Goal: Task Accomplishment & Management: Use online tool/utility

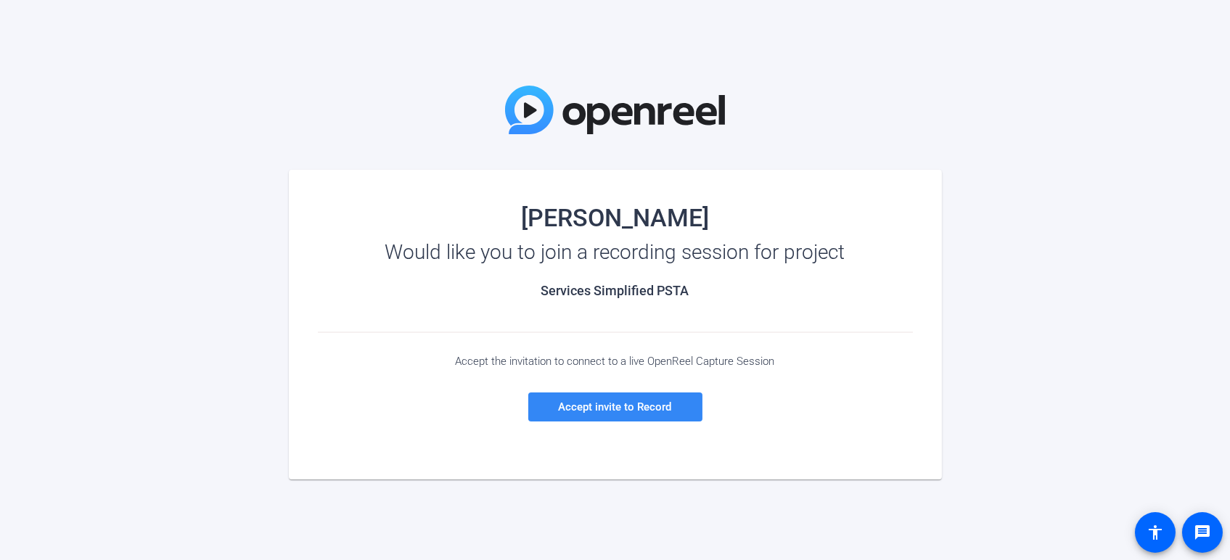
click at [617, 412] on span "Accept invite to Record" at bounding box center [615, 406] width 113 height 13
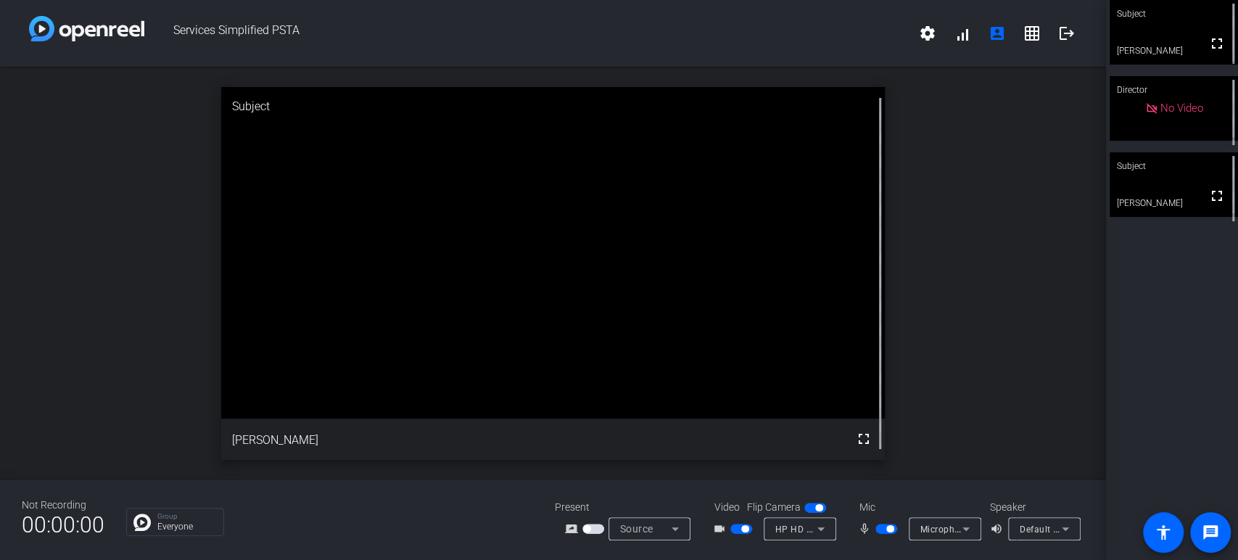
click at [733, 530] on span "button" at bounding box center [742, 529] width 22 height 10
click at [879, 532] on span "button" at bounding box center [887, 529] width 22 height 10
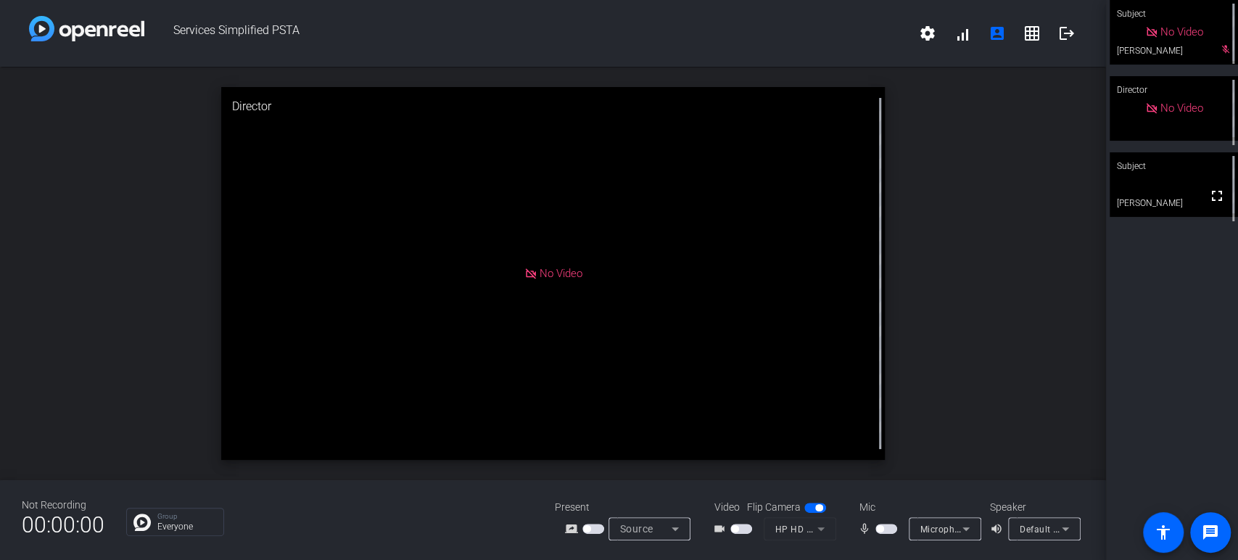
click at [888, 532] on span "button" at bounding box center [887, 529] width 22 height 10
click at [877, 532] on span "button" at bounding box center [887, 529] width 22 height 10
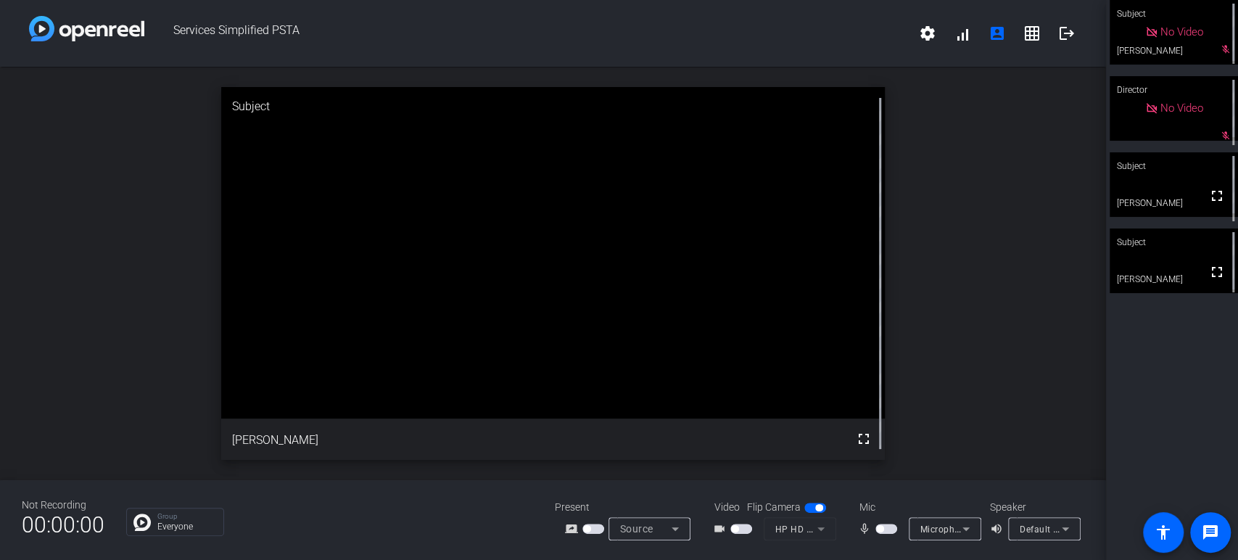
click at [894, 530] on span "button" at bounding box center [887, 529] width 22 height 10
click at [744, 532] on span "button" at bounding box center [742, 529] width 22 height 10
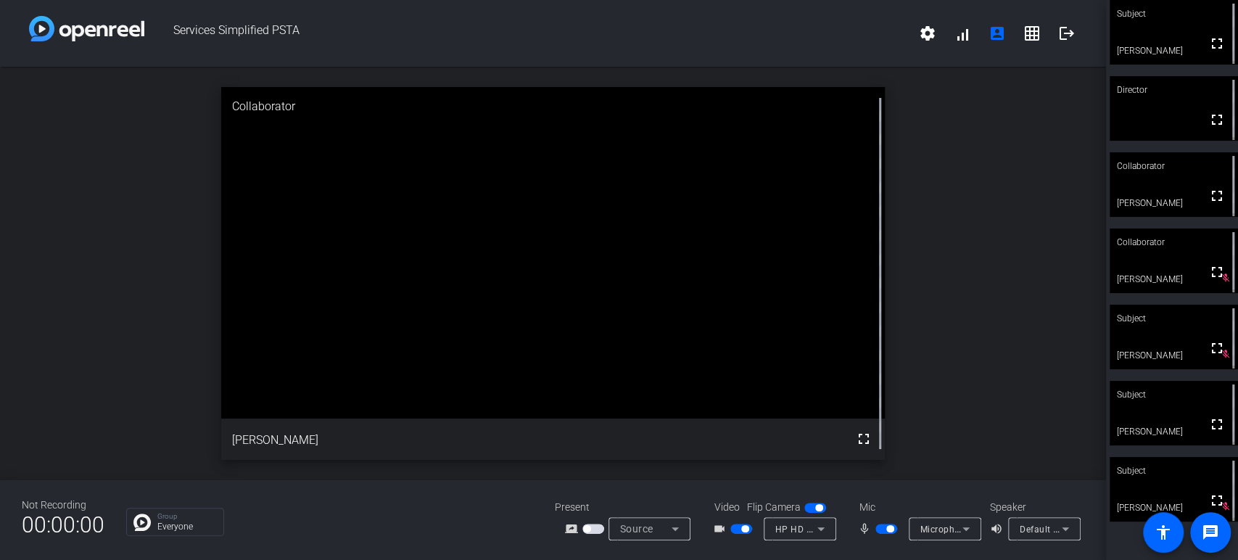
click at [876, 528] on span "button" at bounding box center [887, 529] width 22 height 10
click at [731, 532] on span "button" at bounding box center [742, 529] width 22 height 10
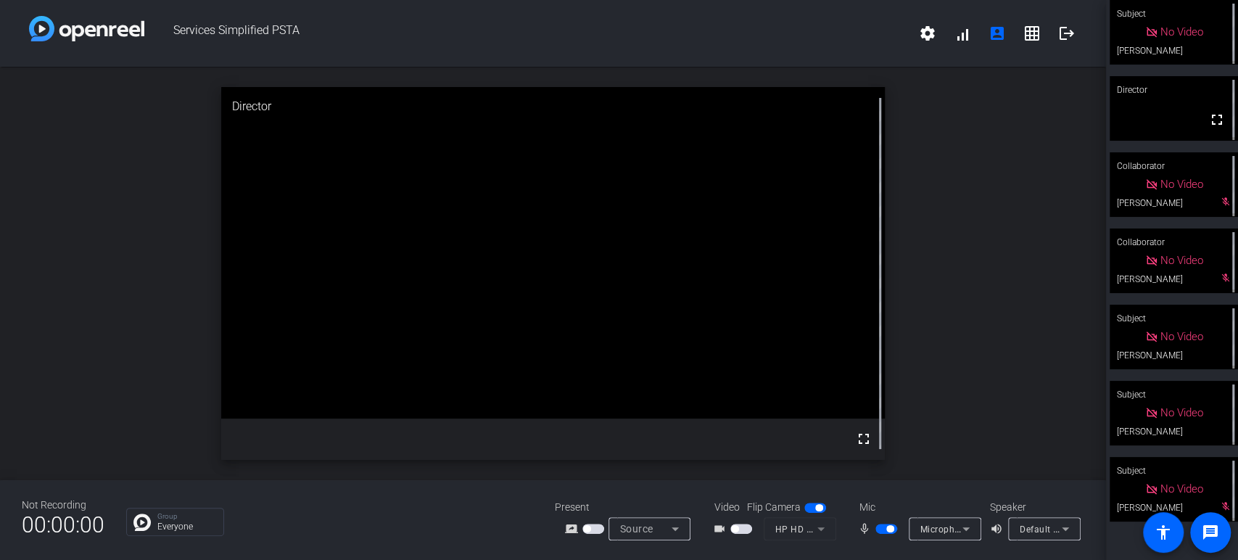
click at [881, 528] on span "button" at bounding box center [887, 529] width 22 height 10
click at [891, 527] on span "button" at bounding box center [887, 529] width 22 height 10
click at [746, 530] on span "button" at bounding box center [742, 529] width 22 height 10
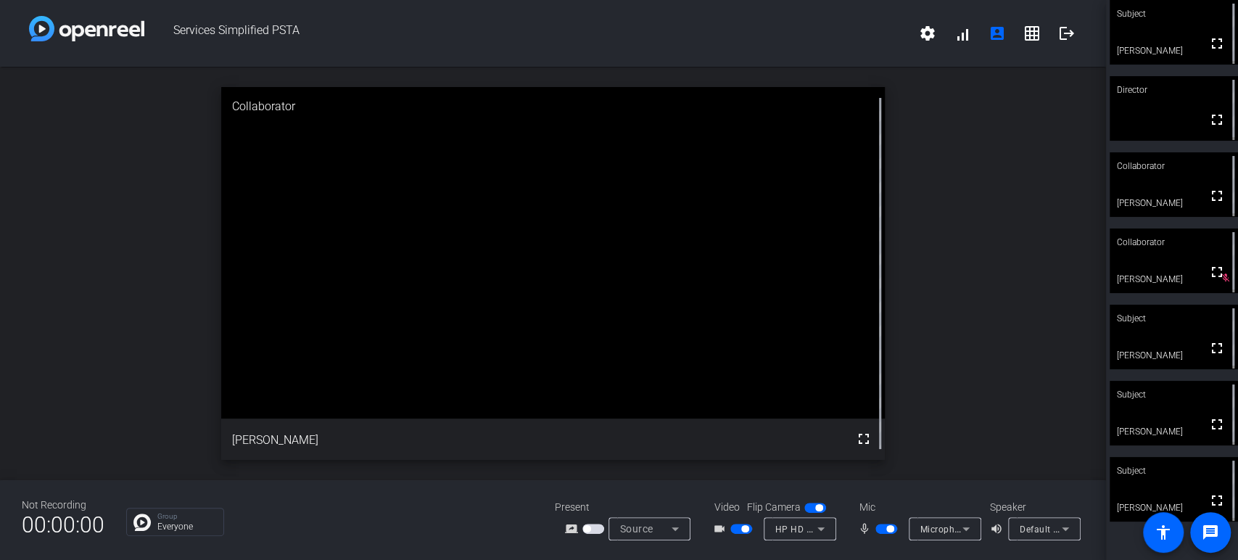
click at [878, 529] on span "button" at bounding box center [887, 529] width 22 height 10
click at [890, 530] on span "button" at bounding box center [887, 529] width 22 height 10
click at [878, 527] on span "button" at bounding box center [887, 529] width 22 height 10
click at [894, 530] on span "button" at bounding box center [887, 529] width 22 height 10
click at [878, 532] on span "button" at bounding box center [887, 529] width 22 height 10
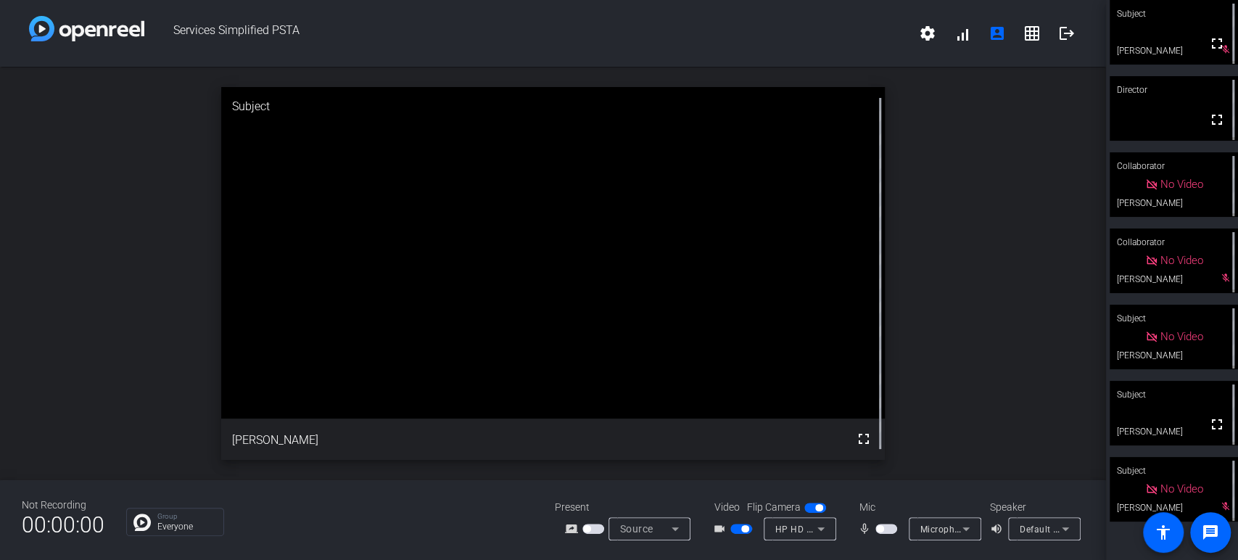
click at [892, 530] on span "button" at bounding box center [887, 529] width 22 height 10
click at [876, 529] on span "button" at bounding box center [887, 529] width 22 height 10
click at [735, 529] on span "button" at bounding box center [742, 529] width 22 height 10
click at [745, 530] on span "button" at bounding box center [742, 529] width 22 height 10
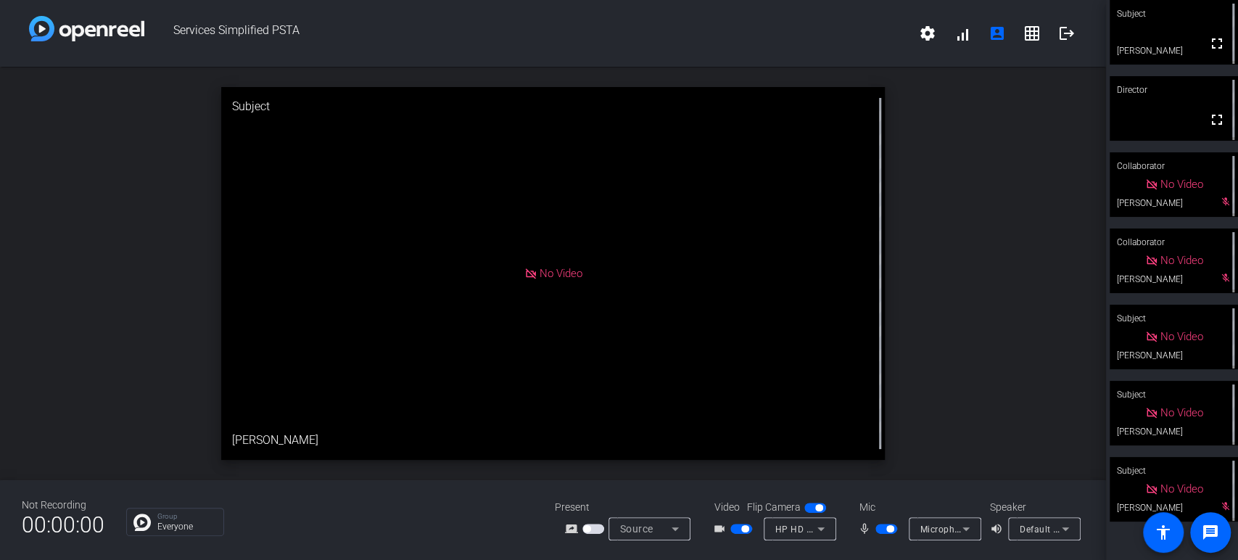
click at [737, 528] on span "button" at bounding box center [742, 529] width 22 height 10
click at [876, 535] on mat-slide-toggle at bounding box center [888, 528] width 25 height 15
click at [876, 531] on div at bounding box center [888, 529] width 25 height 10
click at [878, 530] on div at bounding box center [888, 529] width 25 height 10
click at [749, 530] on div at bounding box center [743, 529] width 25 height 10
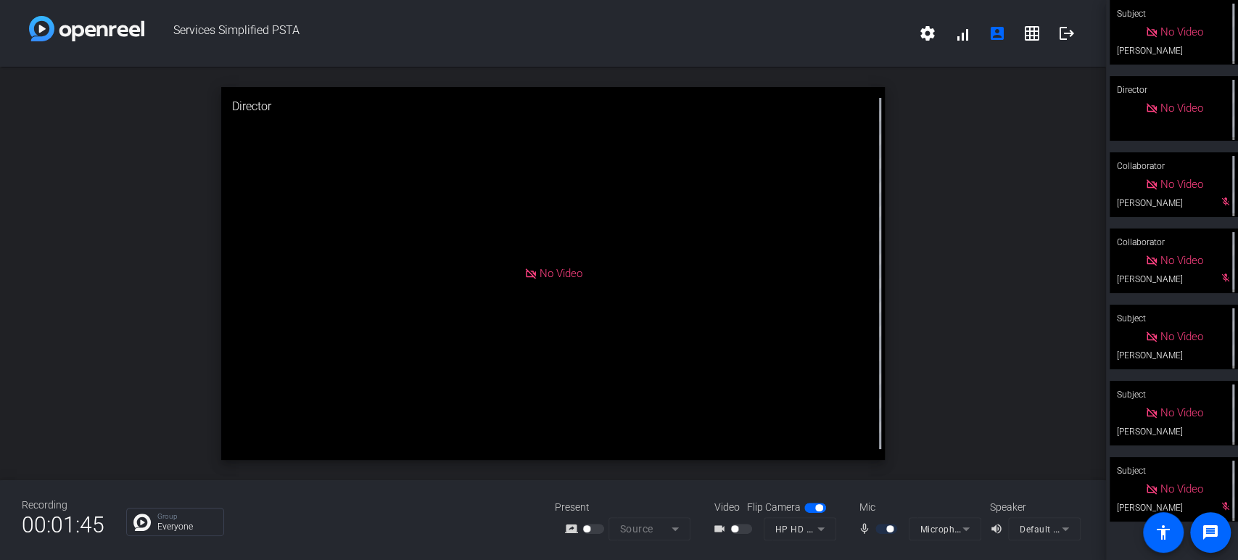
click at [897, 530] on div at bounding box center [888, 529] width 25 height 10
click at [881, 527] on div at bounding box center [888, 529] width 25 height 10
click at [878, 528] on div at bounding box center [888, 529] width 25 height 10
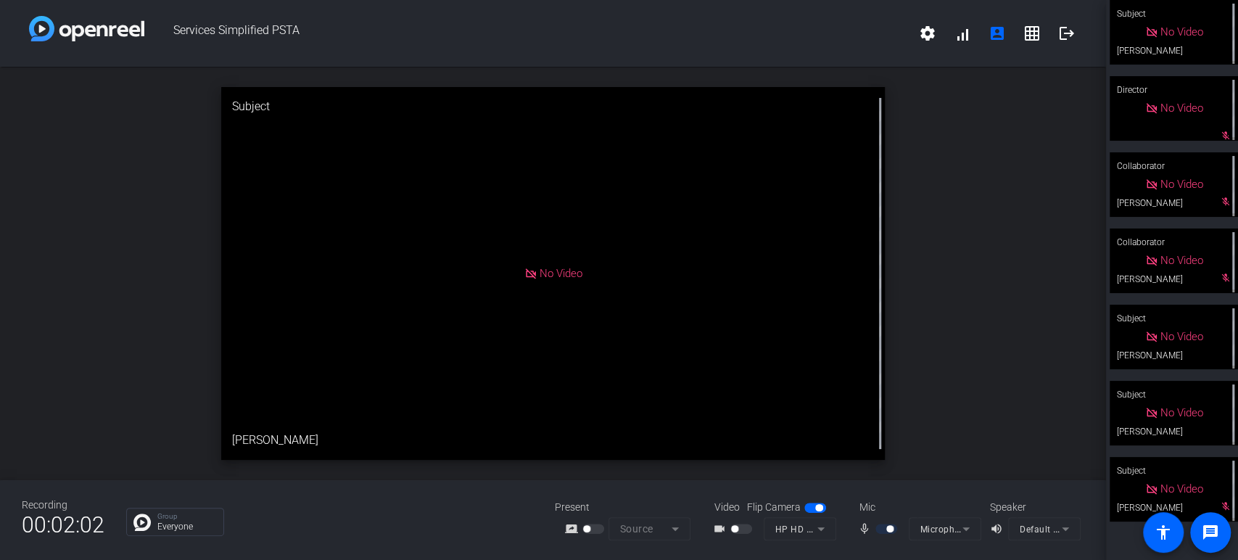
click at [882, 530] on div at bounding box center [888, 529] width 25 height 10
click at [876, 530] on div at bounding box center [888, 529] width 25 height 10
click at [876, 531] on div at bounding box center [888, 529] width 25 height 10
click at [881, 523] on mat-slide-toggle at bounding box center [888, 528] width 25 height 15
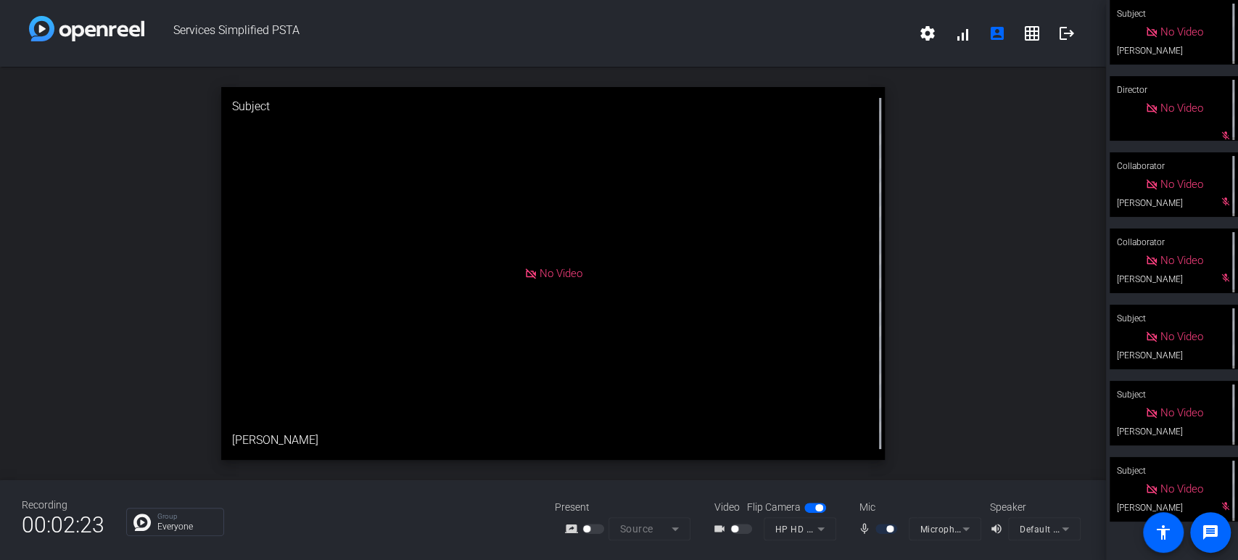
click at [893, 526] on div at bounding box center [888, 529] width 25 height 10
click at [880, 530] on div at bounding box center [888, 529] width 25 height 10
click at [896, 532] on div at bounding box center [888, 529] width 25 height 10
click at [881, 530] on div at bounding box center [888, 529] width 25 height 10
click at [902, 528] on div "mic_none" at bounding box center [883, 528] width 51 height 17
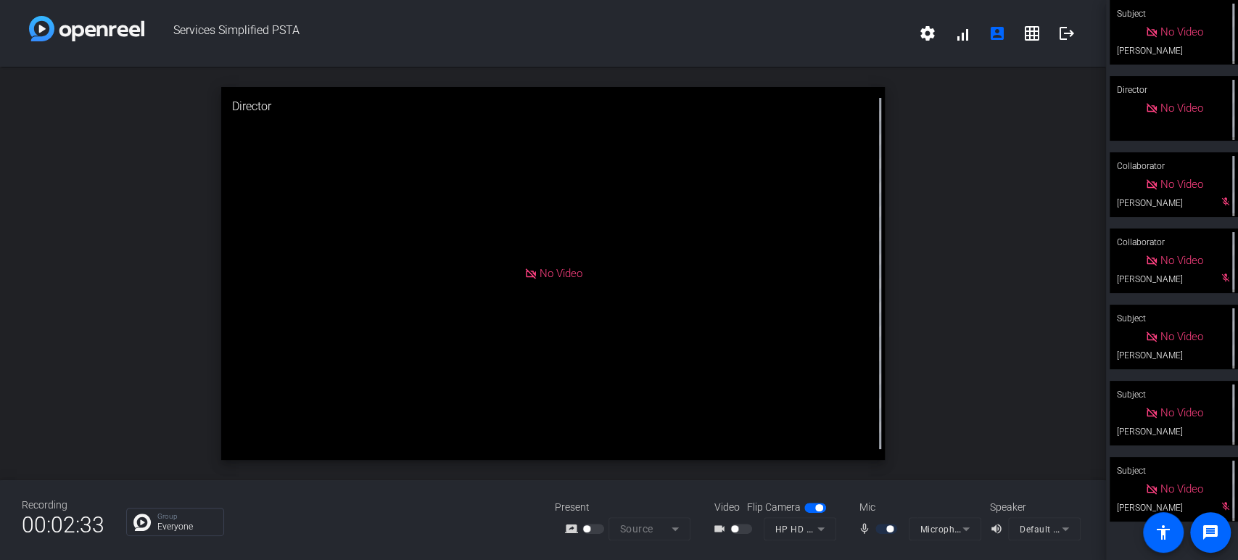
click at [881, 527] on div at bounding box center [888, 529] width 25 height 10
click at [749, 530] on span "button" at bounding box center [742, 529] width 22 height 10
click at [884, 532] on span "button" at bounding box center [887, 529] width 22 height 10
click at [736, 532] on span "button" at bounding box center [742, 529] width 22 height 10
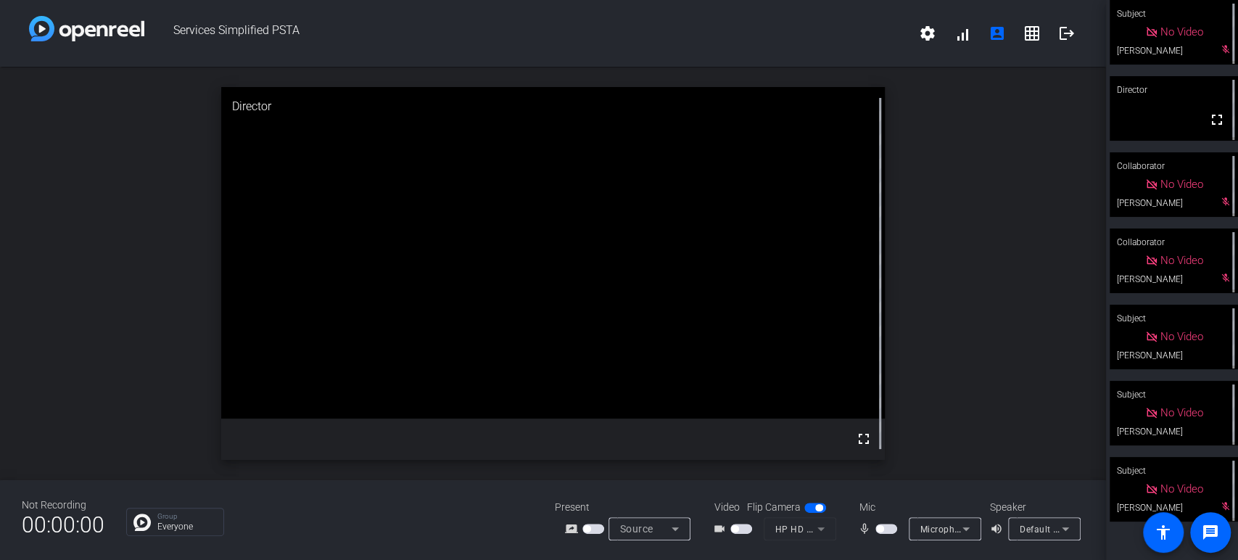
click at [892, 529] on span "button" at bounding box center [887, 529] width 22 height 10
click at [741, 530] on span "button" at bounding box center [742, 529] width 22 height 10
